Goal: Transaction & Acquisition: Purchase product/service

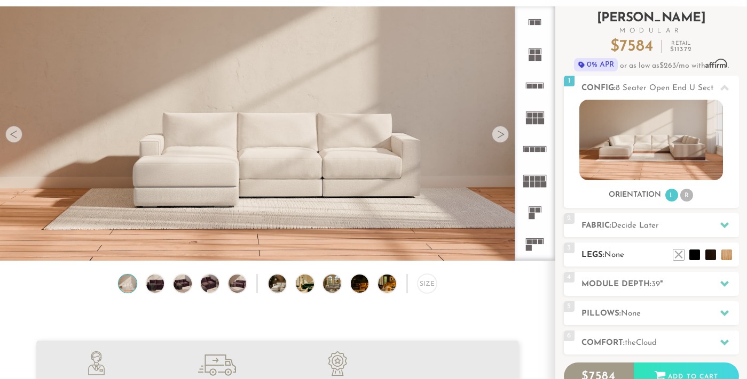
scroll to position [11660, 747]
click at [648, 218] on div "2 Fabric: Decide Later" at bounding box center [651, 225] width 175 height 24
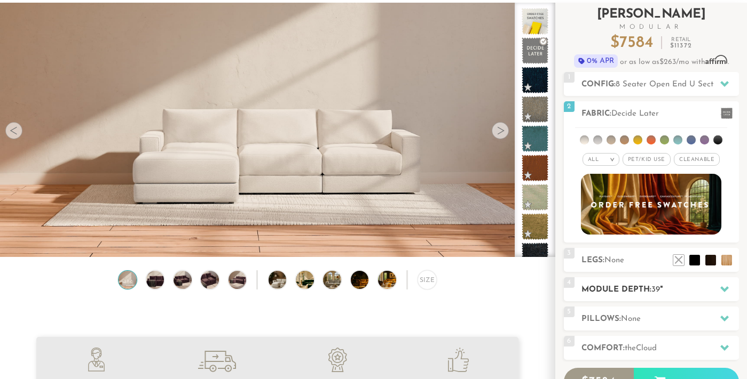
scroll to position [93, 0]
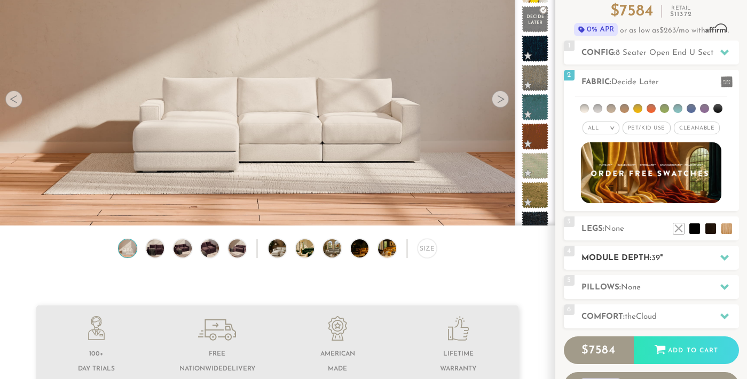
click at [671, 256] on h2 "Module Depth: 39 "" at bounding box center [659, 258] width 157 height 12
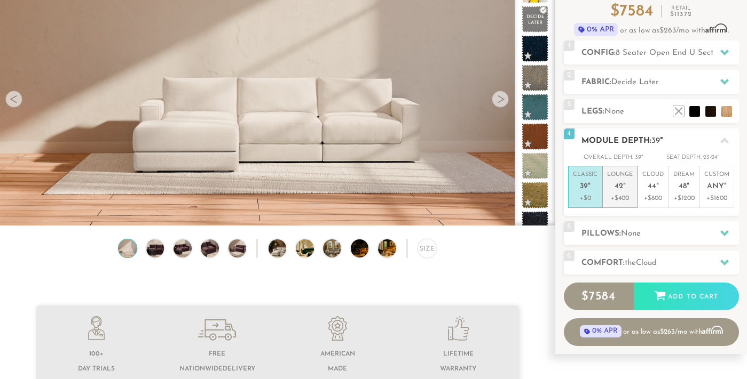
click at [620, 194] on p "+$400" at bounding box center [620, 199] width 26 height 10
click at [588, 183] on em """ at bounding box center [589, 187] width 3 height 9
click at [663, 231] on h2 "Pillows: None" at bounding box center [659, 234] width 157 height 12
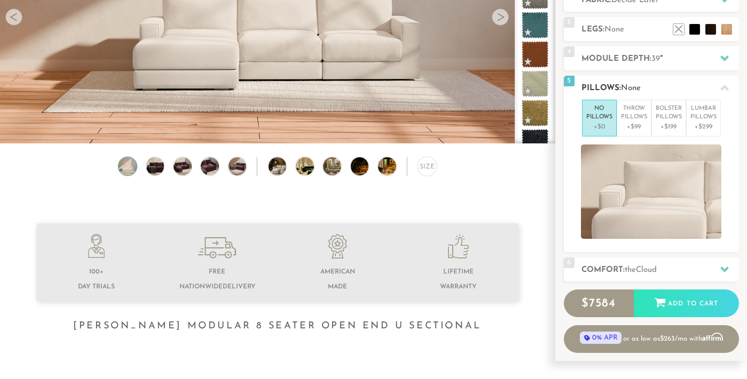
scroll to position [177, 0]
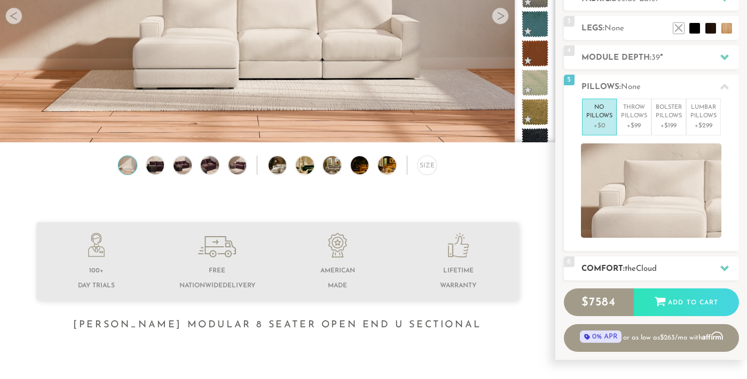
click at [654, 263] on h2 "Comfort: the Cloud" at bounding box center [659, 269] width 157 height 12
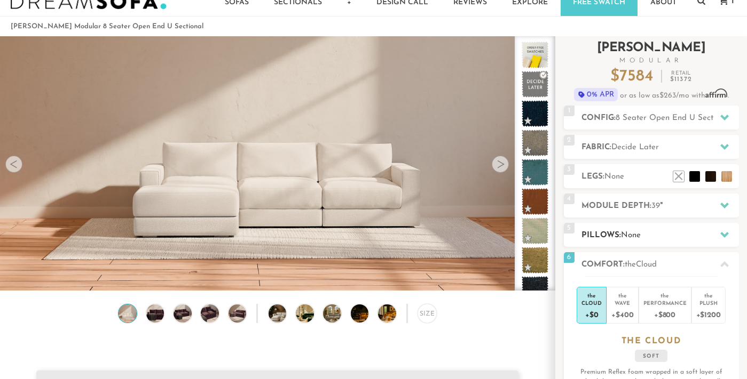
scroll to position [0, 0]
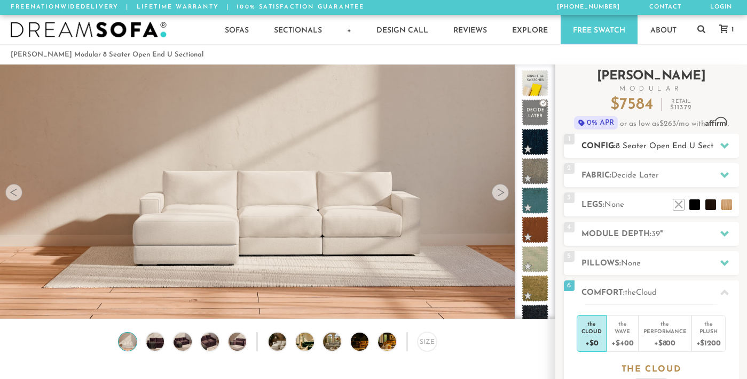
click at [653, 145] on span "8 Seater Open End U Sectional" at bounding box center [672, 146] width 115 height 8
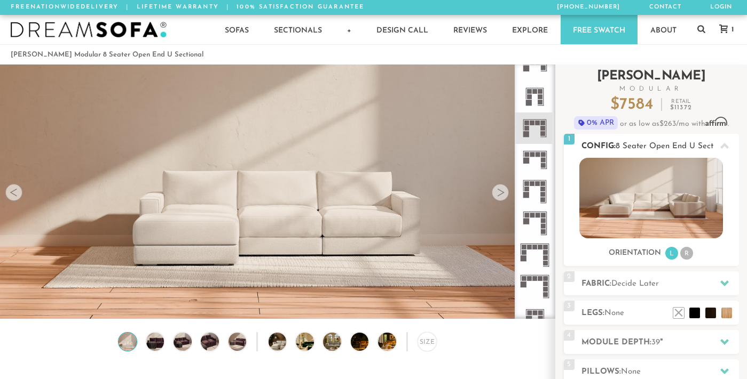
scroll to position [124, 0]
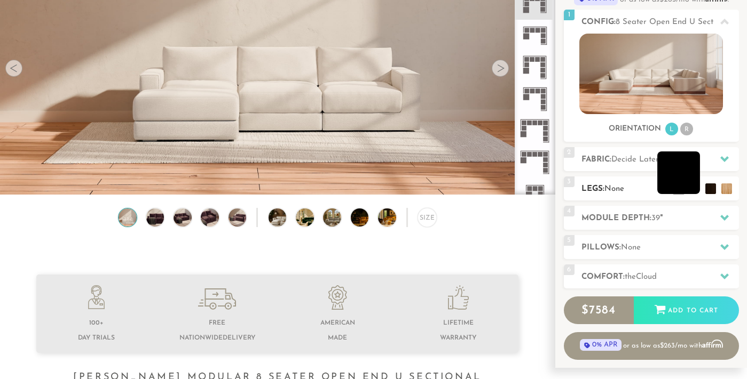
click at [696, 189] on li at bounding box center [678, 173] width 43 height 43
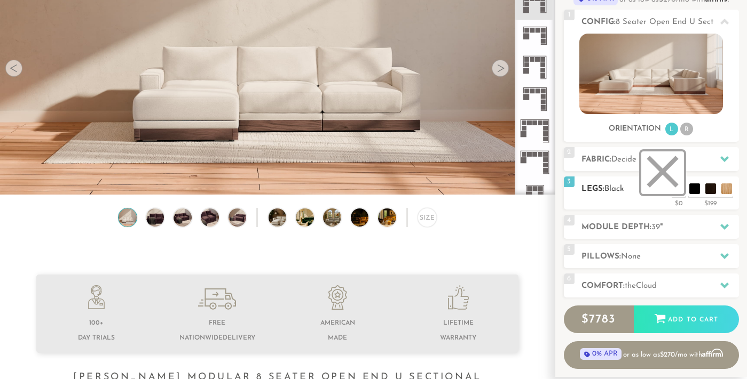
click at [679, 189] on li at bounding box center [662, 173] width 43 height 43
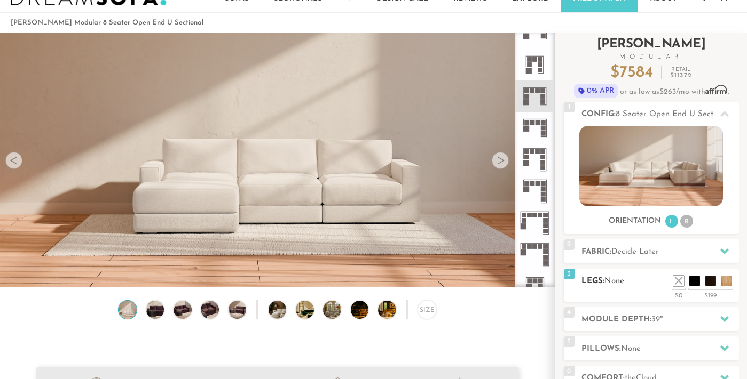
scroll to position [0, 0]
